Goal: Information Seeking & Learning: Learn about a topic

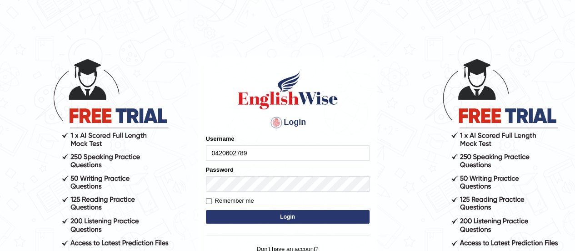
type input "0420602789"
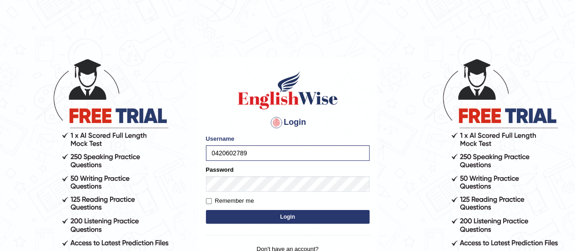
click at [283, 220] on button "Login" at bounding box center [288, 217] width 164 height 14
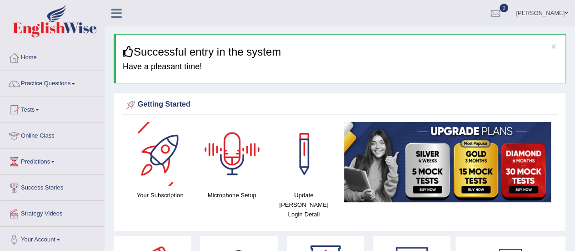
click at [239, 156] on div at bounding box center [233, 154] width 64 height 64
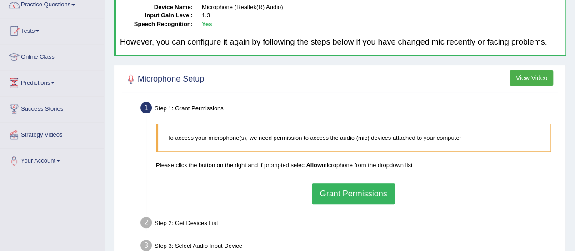
click at [326, 188] on button "Grant Permissions" at bounding box center [353, 193] width 83 height 21
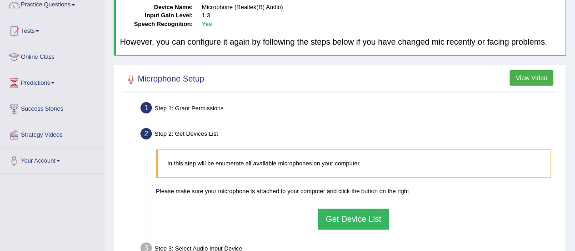
click at [366, 223] on button "Get Device List" at bounding box center [353, 218] width 71 height 21
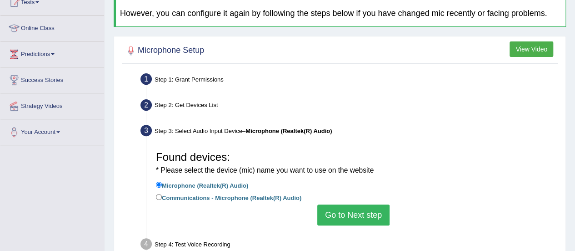
scroll to position [110, 0]
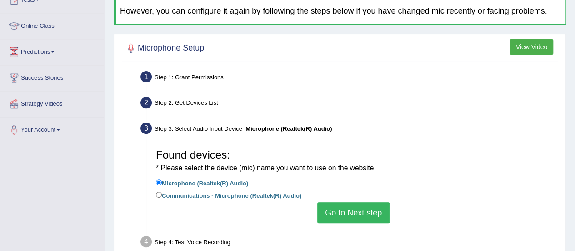
click at [370, 213] on button "Go to Next step" at bounding box center [353, 212] width 72 height 21
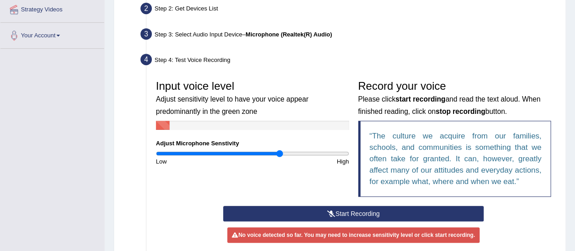
scroll to position [205, 0]
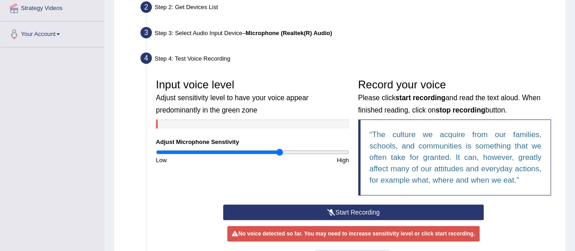
click at [322, 210] on button "Start Recording" at bounding box center [353, 211] width 261 height 15
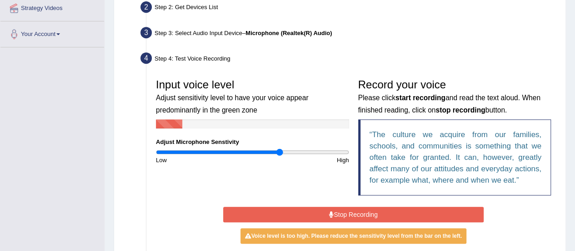
click at [322, 210] on button "Stop Recording" at bounding box center [353, 213] width 261 height 15
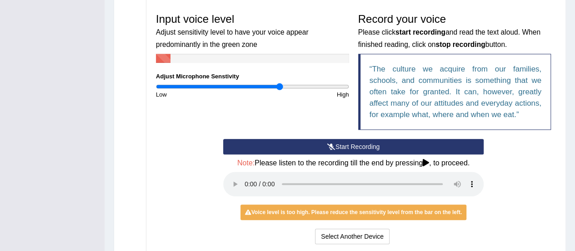
scroll to position [276, 0]
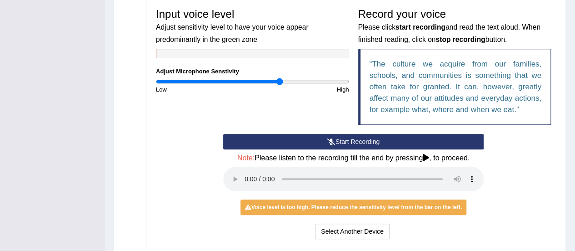
click at [331, 141] on icon at bounding box center [331, 141] width 8 height 6
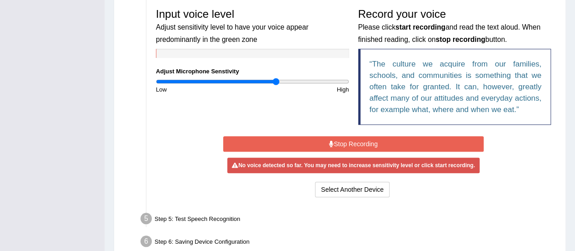
type input "1.26"
click at [276, 81] on input "range" at bounding box center [252, 81] width 193 height 7
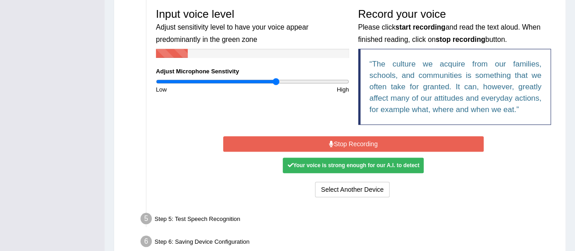
click at [365, 141] on button "Stop Recording" at bounding box center [353, 143] width 261 height 15
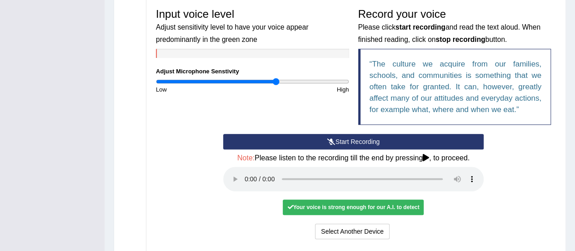
click at [239, 175] on div "Start Recording Stop Recording Note: Please listen to the recording till the en…" at bounding box center [354, 187] width 270 height 107
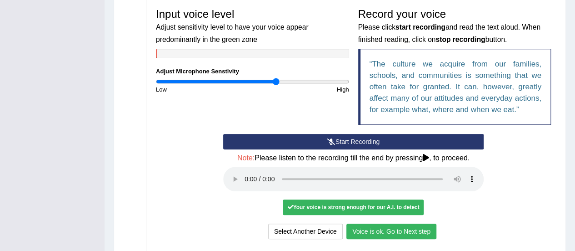
click at [392, 229] on button "Voice is ok. Go to Next step" at bounding box center [391, 230] width 90 height 15
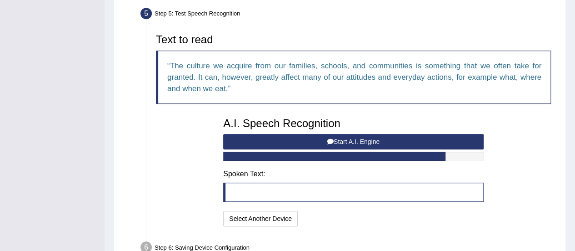
click at [367, 143] on button "Start A.I. Engine" at bounding box center [353, 141] width 261 height 15
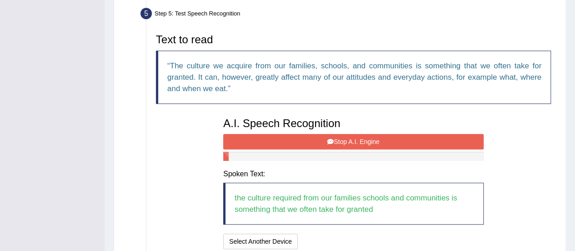
click at [380, 136] on button "Stop A.I. Engine" at bounding box center [353, 141] width 261 height 15
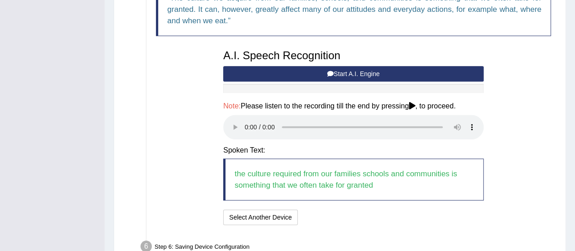
scroll to position [345, 0]
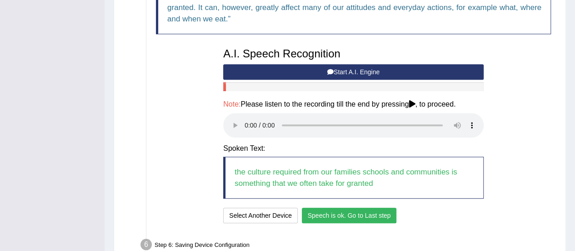
click at [349, 211] on button "Speech is ok. Go to Last step" at bounding box center [349, 214] width 95 height 15
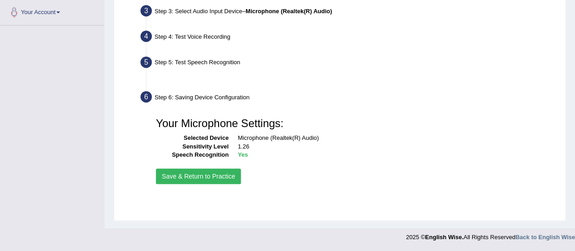
scroll to position [226, 0]
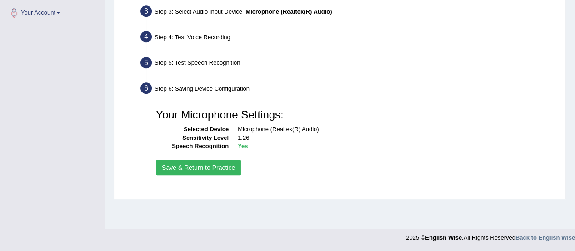
click at [198, 168] on button "Save & Return to Practice" at bounding box center [198, 167] width 85 height 15
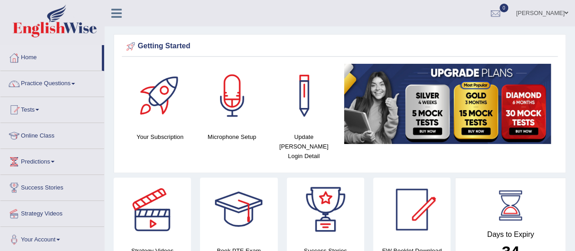
drag, startPoint x: 0, startPoint y: 0, endPoint x: 50, endPoint y: 80, distance: 94.0
click at [50, 80] on link "Practice Questions" at bounding box center [52, 82] width 104 height 23
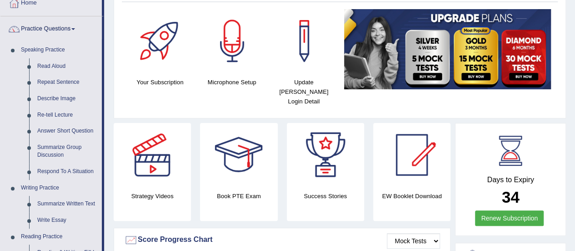
scroll to position [73, 0]
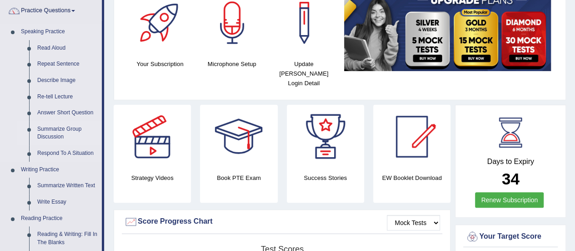
click at [51, 127] on link "Summarize Group Discussion" at bounding box center [67, 133] width 69 height 24
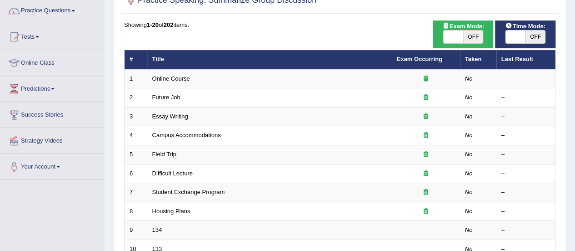
scroll to position [70, 0]
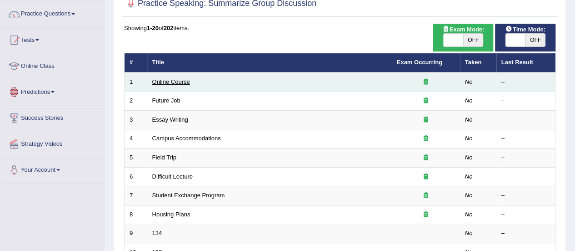
click at [168, 81] on link "Online Course" at bounding box center [171, 81] width 38 height 7
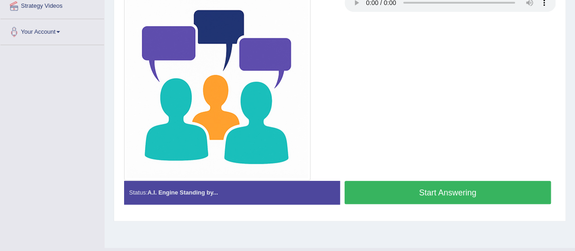
scroll to position [215, 0]
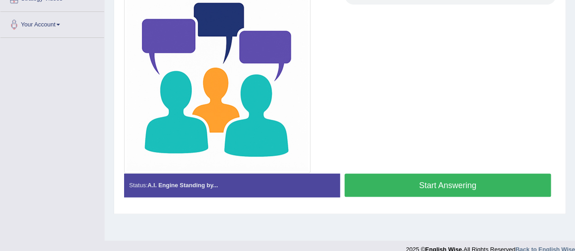
click at [414, 184] on button "Start Answering" at bounding box center [448, 184] width 207 height 23
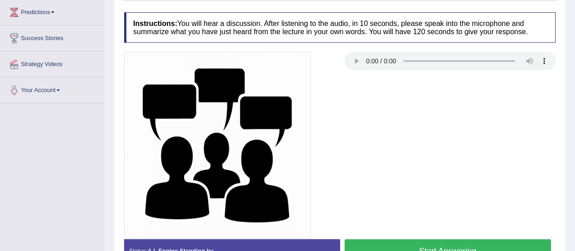
scroll to position [171, 0]
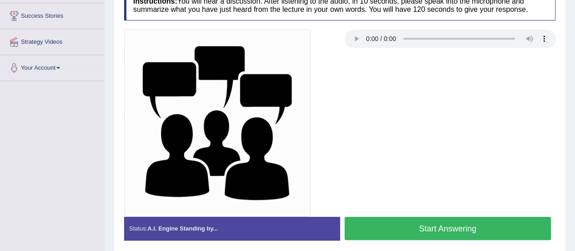
click at [462, 229] on button "Start Answering" at bounding box center [448, 227] width 207 height 23
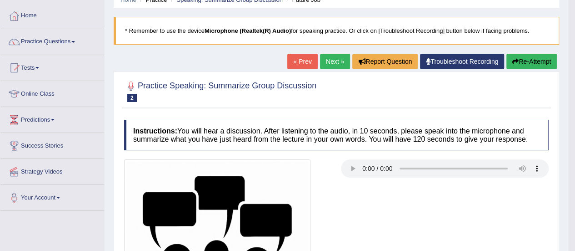
scroll to position [0, 0]
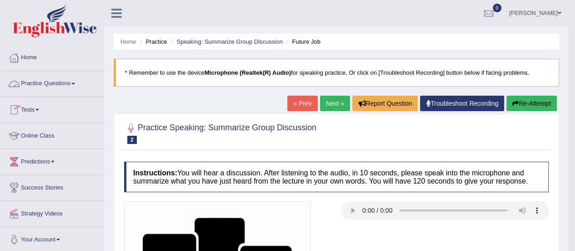
click at [59, 87] on link "Practice Questions" at bounding box center [52, 82] width 104 height 23
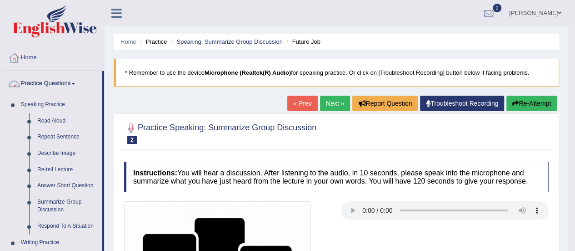
click at [68, 83] on link "Practice Questions" at bounding box center [50, 82] width 101 height 23
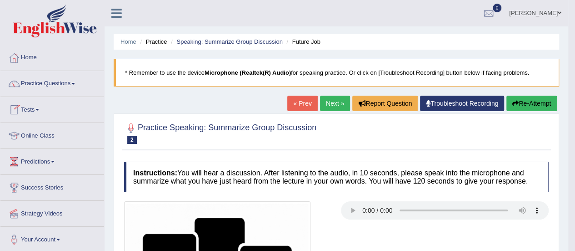
click at [29, 134] on link "Online Class" at bounding box center [52, 134] width 104 height 23
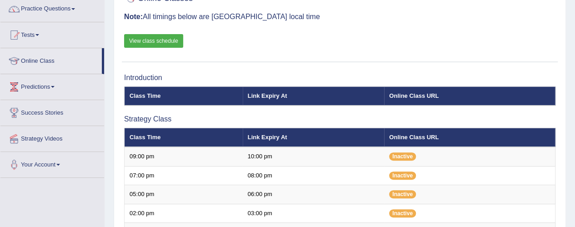
scroll to position [75, 0]
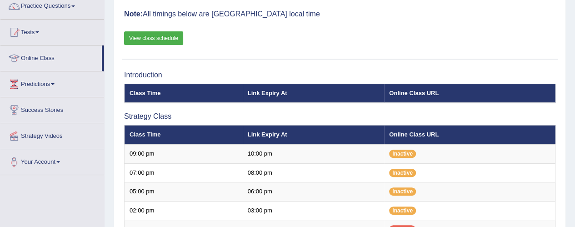
scroll to position [77, 0]
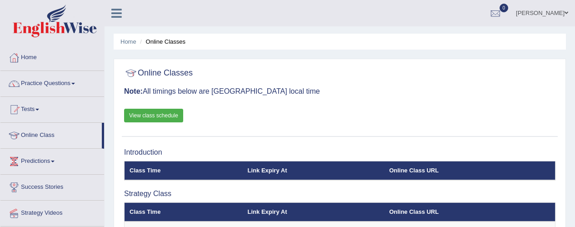
scroll to position [77, 0]
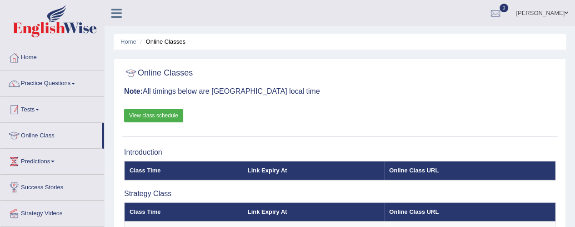
click at [57, 80] on link "Practice Questions" at bounding box center [52, 82] width 104 height 23
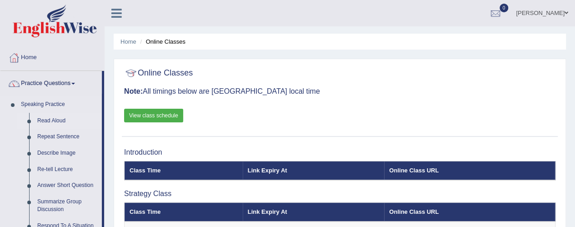
scroll to position [125, 0]
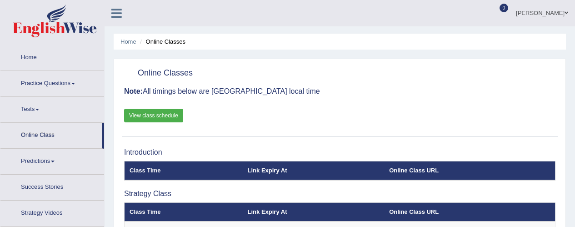
drag, startPoint x: 0, startPoint y: 0, endPoint x: 92, endPoint y: 163, distance: 186.9
click at [104, 97] on li "Practice Questions Speaking Practice Read Aloud Repeat Sentence Describe Image …" at bounding box center [52, 84] width 104 height 26
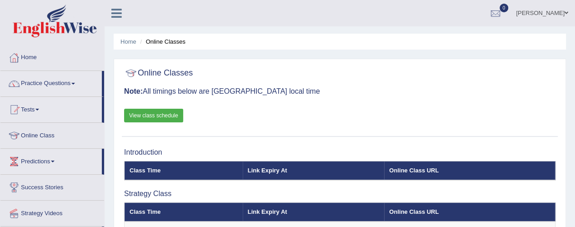
drag, startPoint x: 102, startPoint y: 93, endPoint x: 100, endPoint y: 165, distance: 72.3
click at [101, 137] on ul "Home Practice Questions Speaking Practice Read Aloud Repeat Sentence Describe I…" at bounding box center [52, 148] width 104 height 207
drag, startPoint x: 104, startPoint y: 166, endPoint x: 100, endPoint y: 206, distance: 40.1
click at [100, 206] on ul "Home Practice Questions Speaking Practice Read Aloud Repeat Sentence Describe I…" at bounding box center [52, 148] width 104 height 207
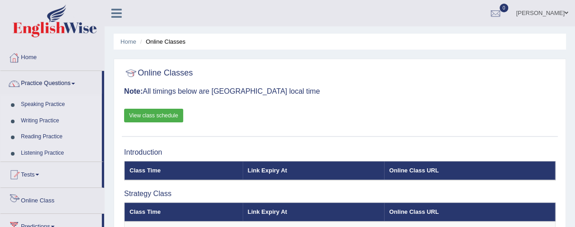
drag, startPoint x: 103, startPoint y: 156, endPoint x: 55, endPoint y: 176, distance: 51.2
click at [99, 190] on ul "Home Practice Questions Speaking Practice Read Aloud Repeat Sentence Describe I…" at bounding box center [52, 181] width 104 height 272
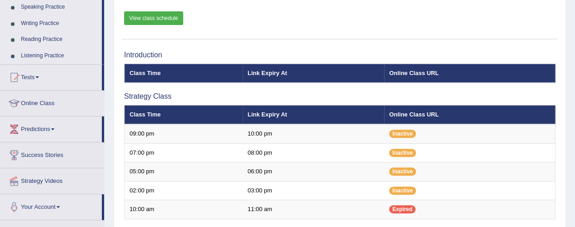
click at [40, 22] on link "Writing Practice" at bounding box center [59, 23] width 85 height 16
